Goal: Use online tool/utility: Utilize a website feature to perform a specific function

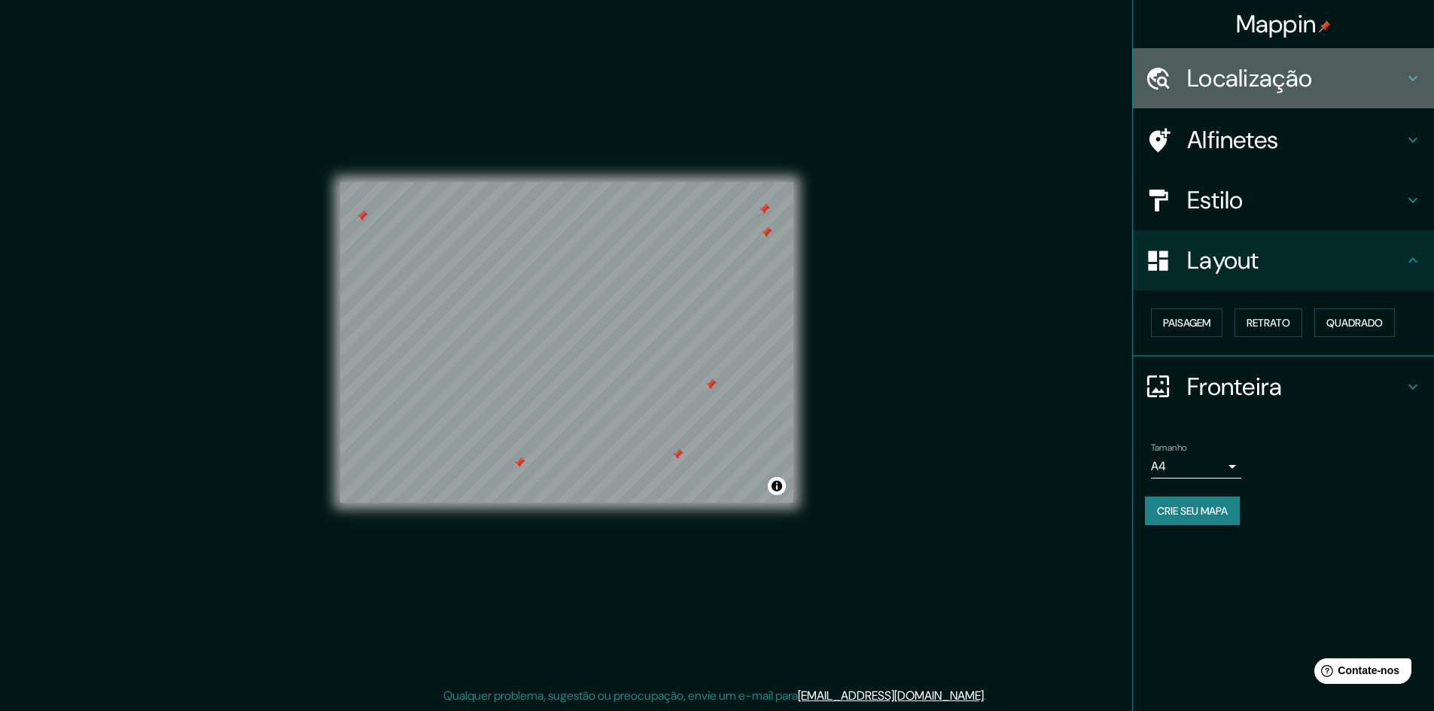
click at [1299, 78] on font "Localização" at bounding box center [1249, 78] width 125 height 32
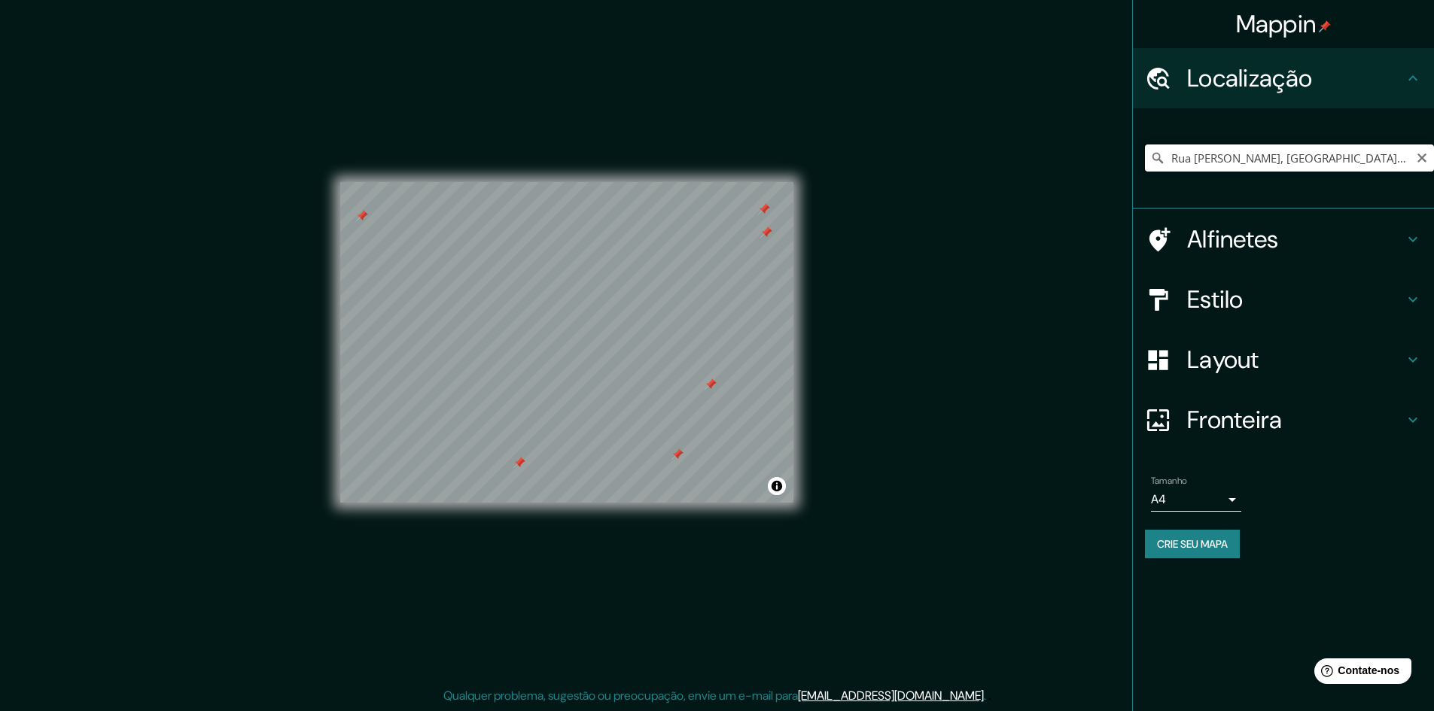
click at [1269, 148] on input "Rua Erico Semer, São Paulo - São Paulo, 08371-400, Brasil" at bounding box center [1289, 158] width 289 height 27
click at [1227, 300] on font "Estilo" at bounding box center [1215, 300] width 56 height 32
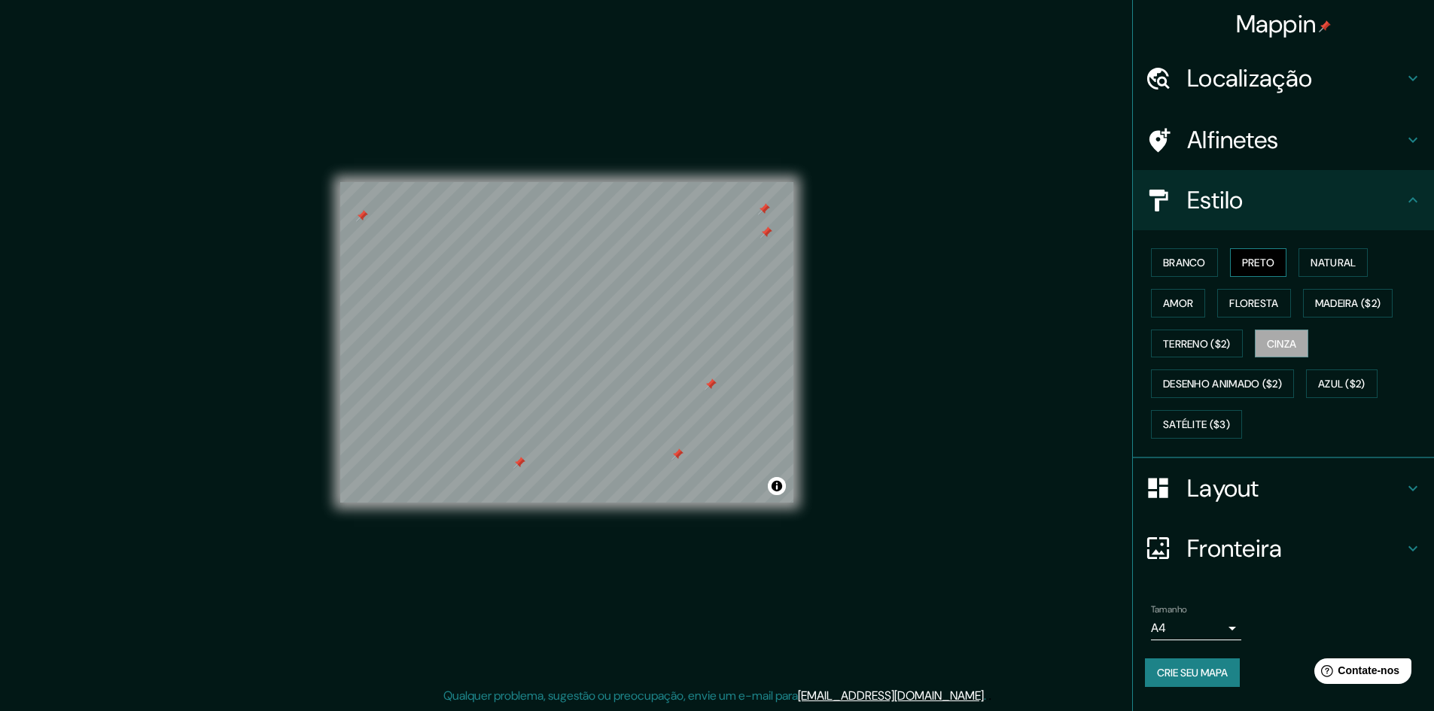
click at [1270, 260] on font "Preto" at bounding box center [1258, 263] width 33 height 14
click at [1172, 261] on font "Branco" at bounding box center [1184, 263] width 43 height 14
click at [1200, 136] on font "Alfinetes" at bounding box center [1233, 140] width 92 height 32
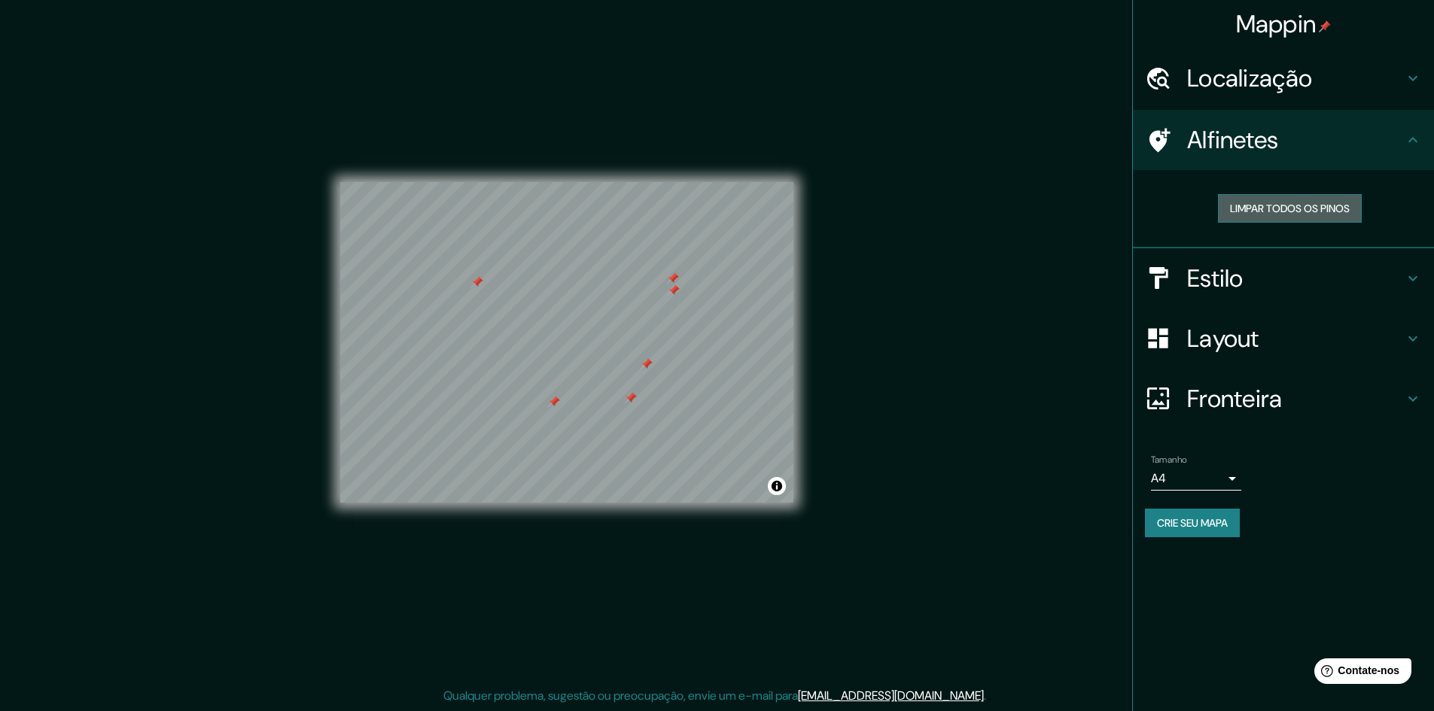
click at [1243, 204] on font "Limpar todos os pinos" at bounding box center [1290, 209] width 120 height 14
click at [356, 192] on div at bounding box center [360, 190] width 12 height 12
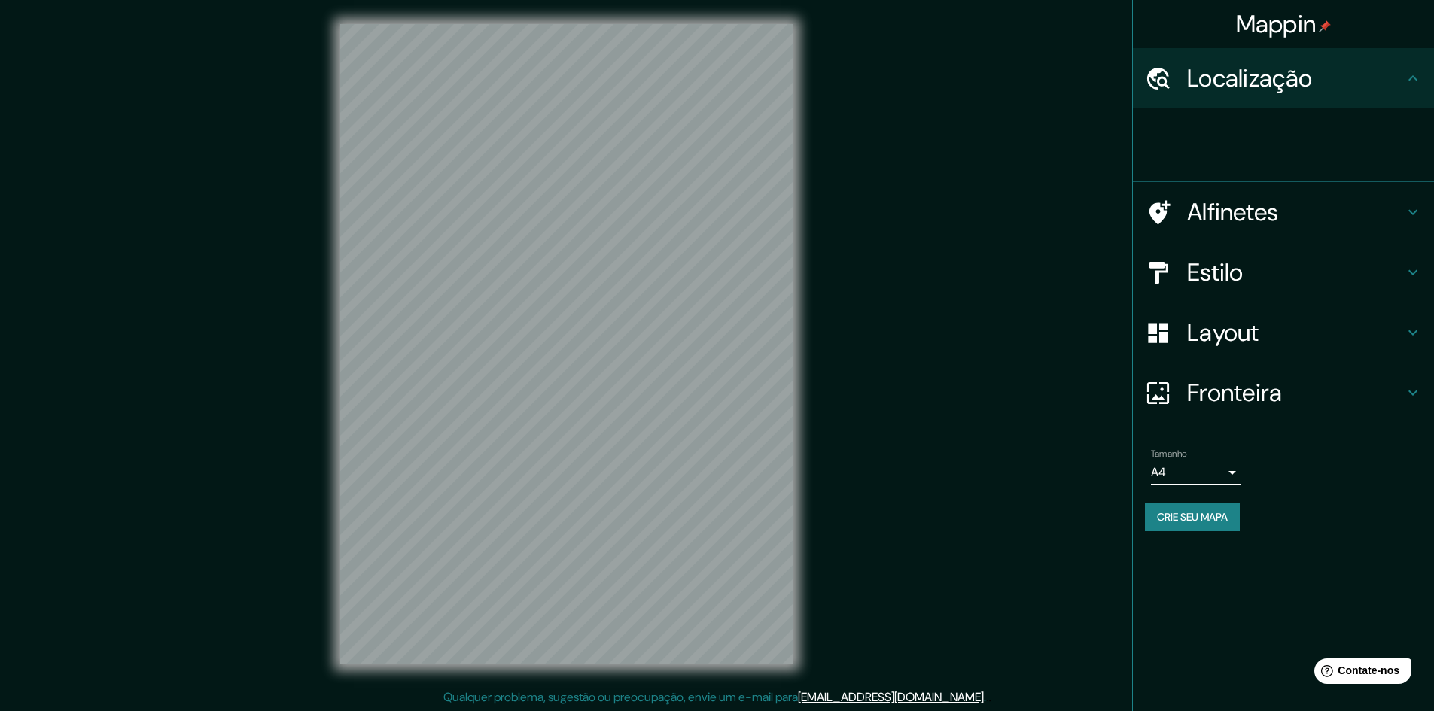
click at [1414, 78] on icon at bounding box center [1412, 77] width 9 height 5
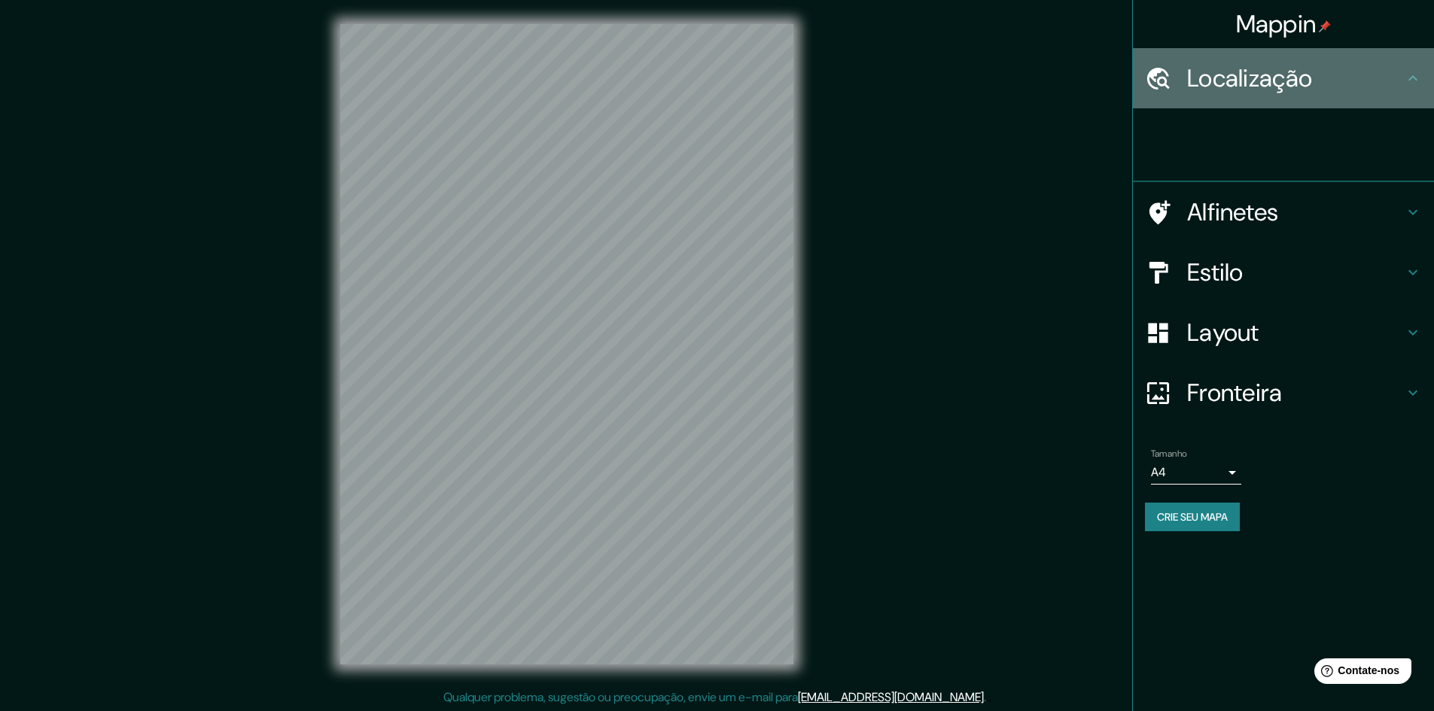
click at [1265, 66] on font "Localização" at bounding box center [1249, 78] width 125 height 32
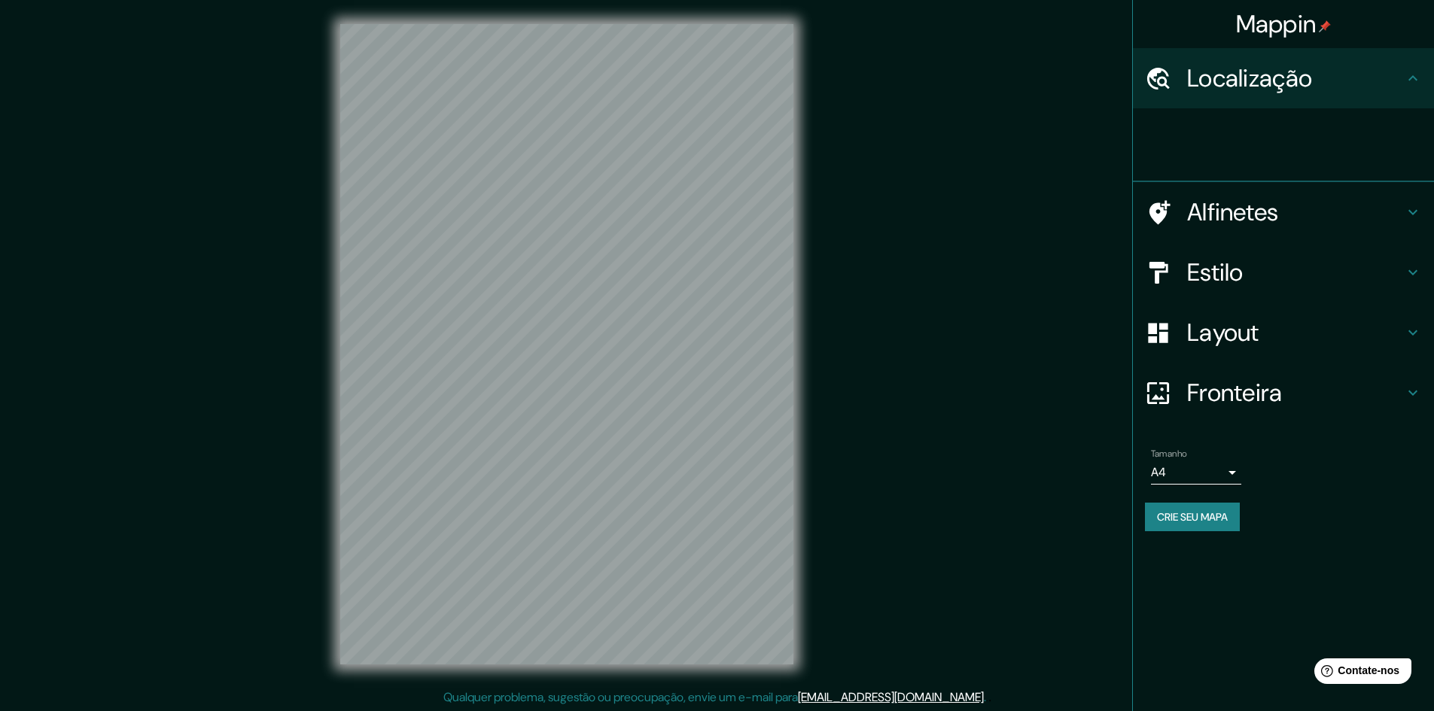
click at [1285, 31] on font "Mappin" at bounding box center [1276, 24] width 81 height 32
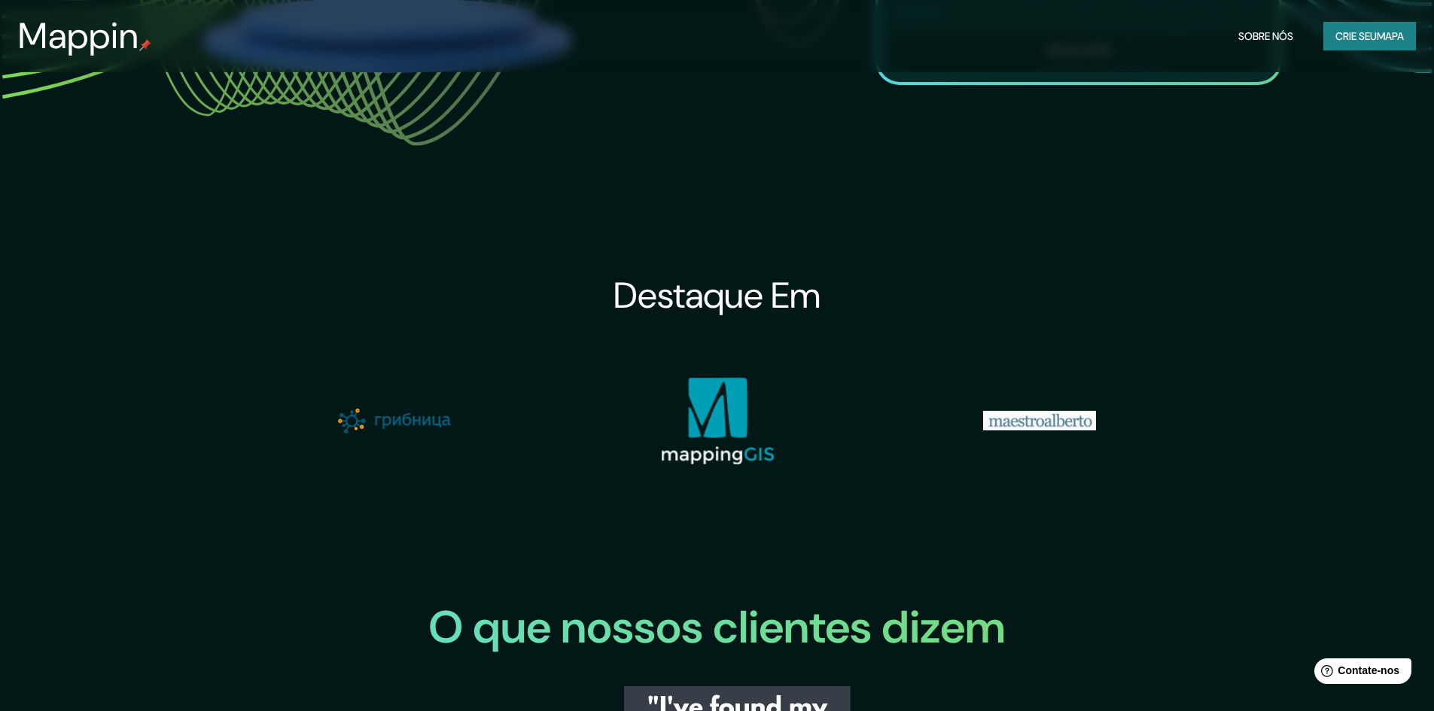
scroll to position [1581, 0]
